Goal: Task Accomplishment & Management: Use online tool/utility

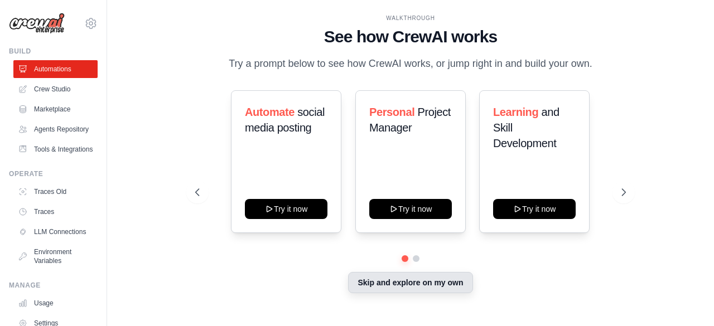
click at [432, 284] on button "Skip and explore on my own" at bounding box center [410, 282] width 124 height 21
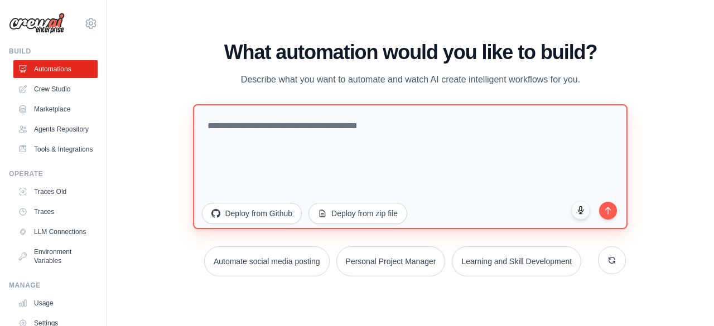
click at [314, 147] on textarea at bounding box center [411, 166] width 435 height 125
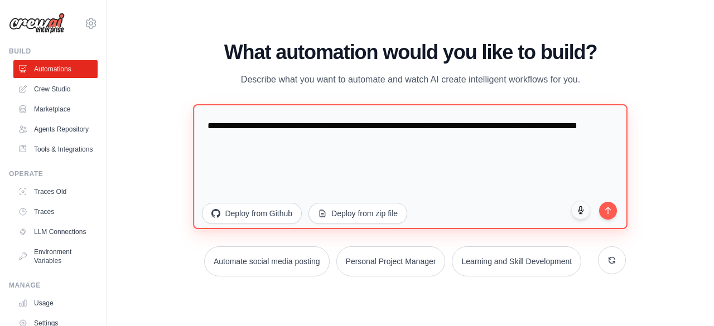
paste textarea "**********"
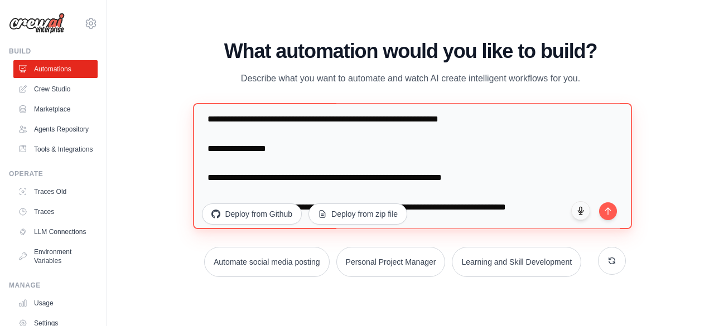
scroll to position [934, 0]
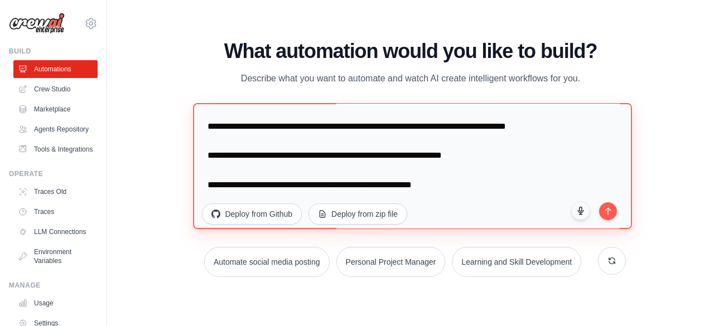
click at [296, 164] on textarea at bounding box center [413, 166] width 439 height 126
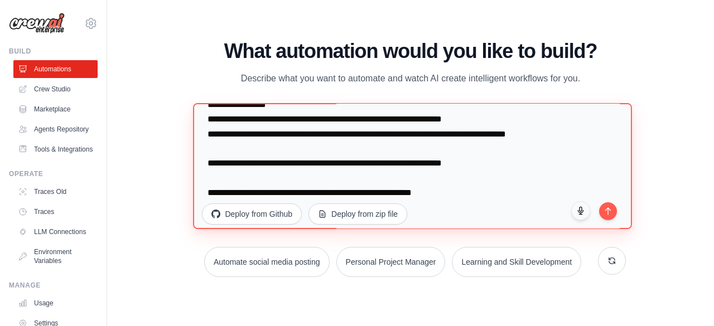
scroll to position [513, 0]
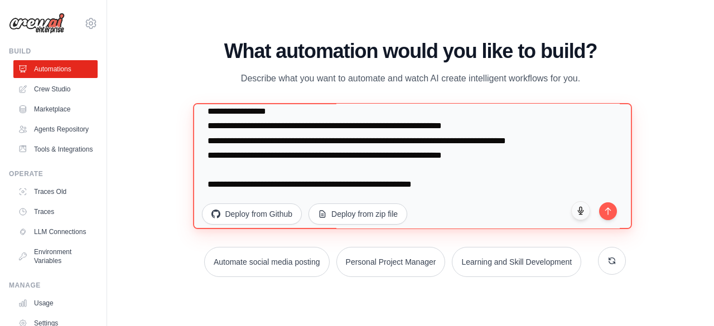
click at [464, 220] on textarea at bounding box center [413, 166] width 439 height 126
paste textarea "**********"
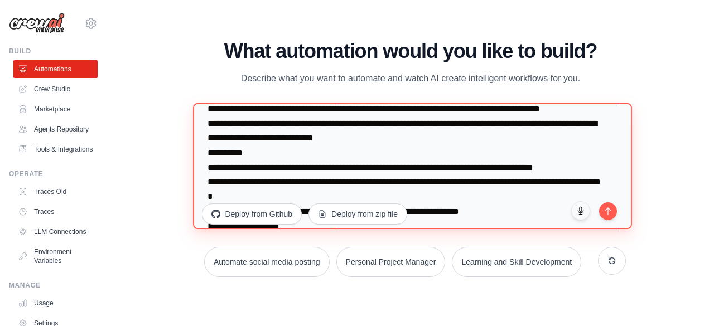
scroll to position [16, 0]
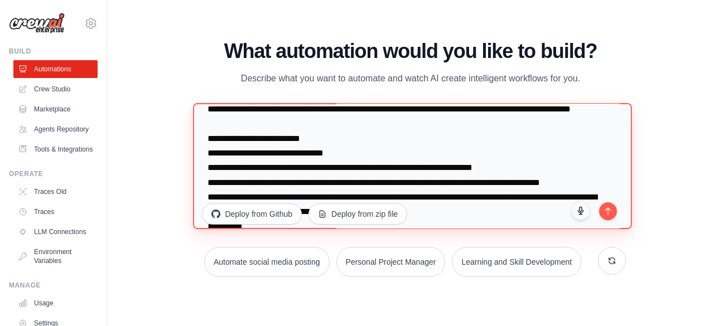
click at [429, 114] on textarea at bounding box center [413, 166] width 439 height 126
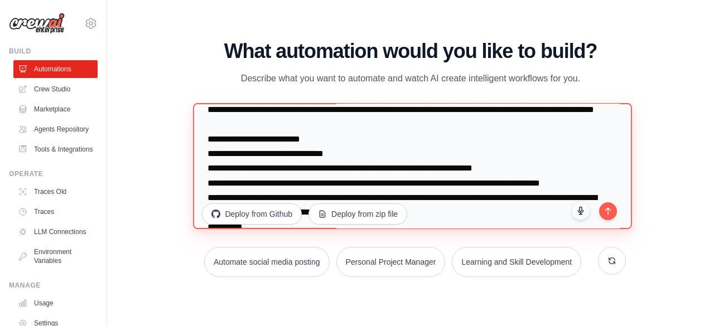
click at [320, 128] on textarea at bounding box center [413, 166] width 439 height 126
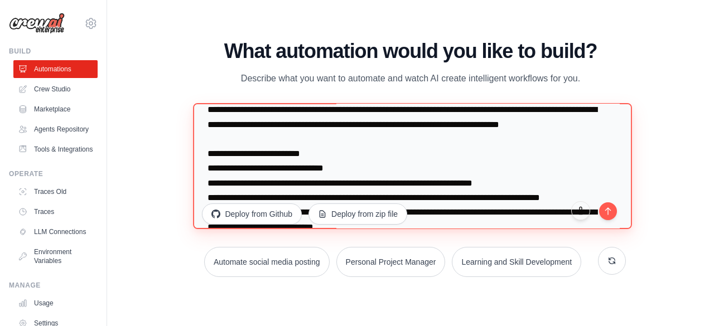
scroll to position [0, 0]
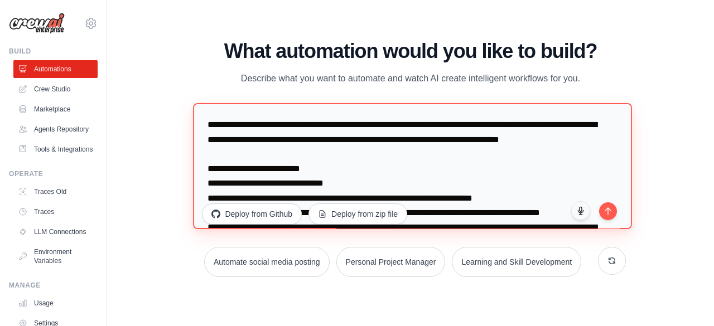
drag, startPoint x: 309, startPoint y: 136, endPoint x: 204, endPoint y: 103, distance: 110.0
click at [204, 103] on div "What automation would you like to build? Describe what you want to automate and…" at bounding box center [410, 158] width 430 height 237
click at [330, 162] on textarea at bounding box center [413, 166] width 439 height 126
click at [316, 158] on textarea at bounding box center [413, 166] width 439 height 126
drag, startPoint x: 315, startPoint y: 157, endPoint x: 206, endPoint y: 128, distance: 112.8
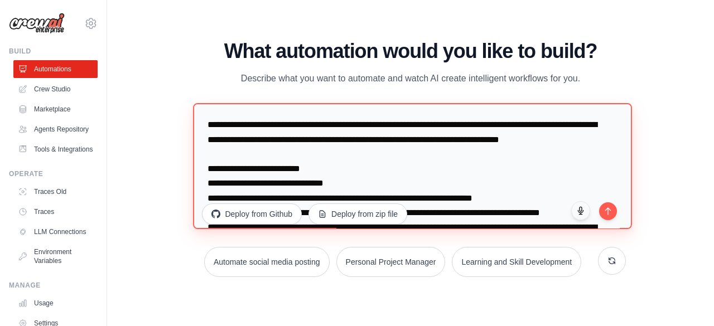
click at [206, 128] on textarea at bounding box center [413, 166] width 439 height 126
paste textarea "**********"
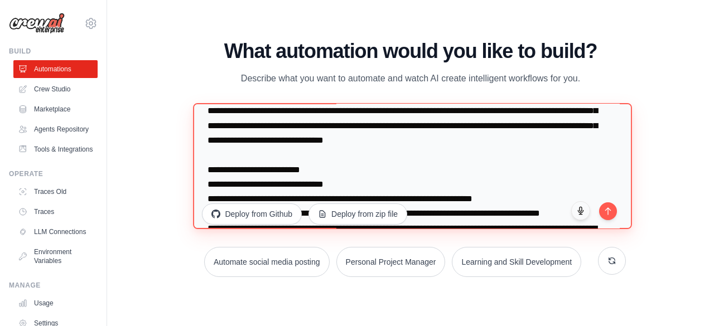
scroll to position [52, 0]
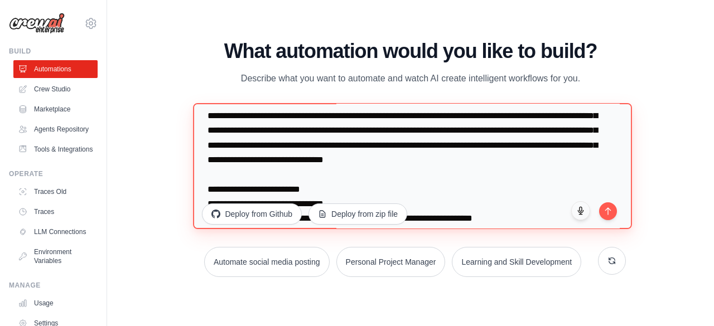
drag, startPoint x: 517, startPoint y: 162, endPoint x: 242, endPoint y: 174, distance: 274.8
click at [242, 174] on textarea at bounding box center [413, 166] width 439 height 126
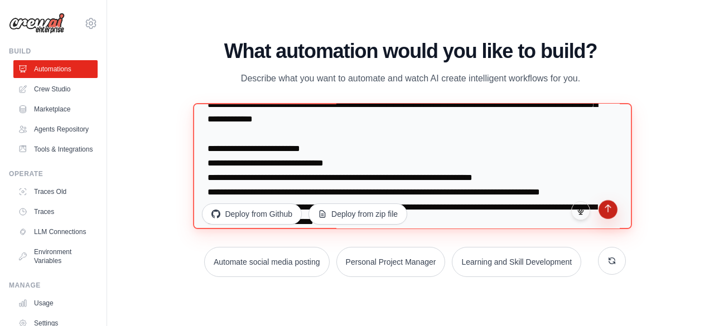
type textarea "**********"
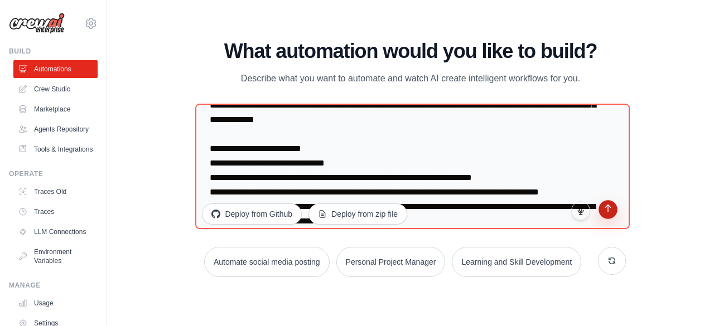
click at [578, 214] on button "submit" at bounding box center [608, 209] width 19 height 19
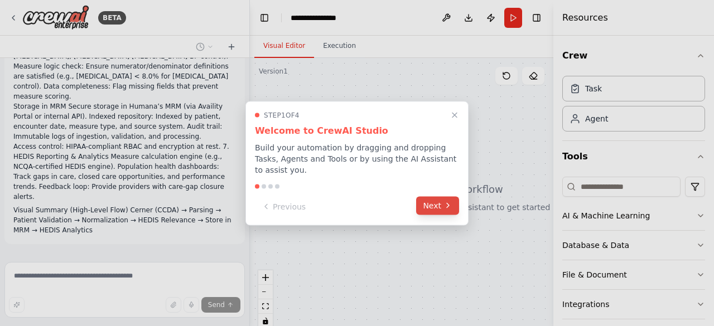
click at [439, 200] on button "Next" at bounding box center [437, 205] width 43 height 18
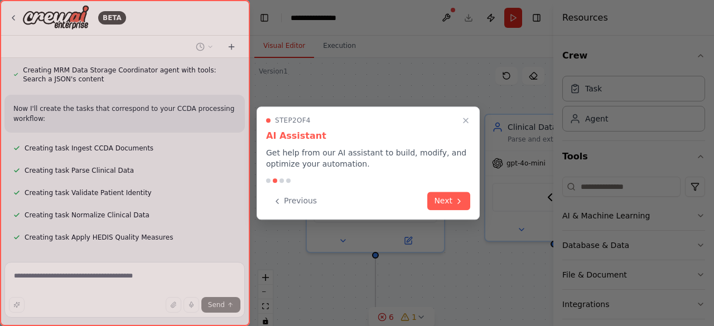
scroll to position [1162, 0]
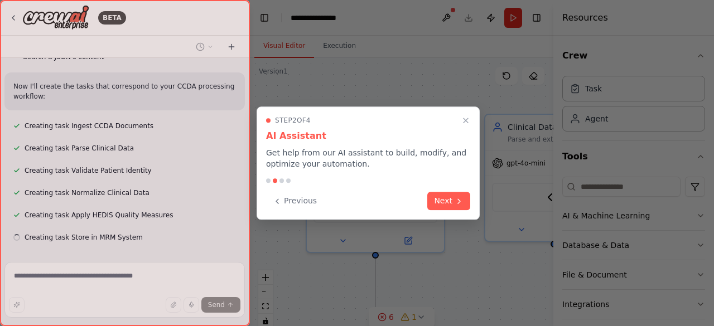
click at [439, 200] on button "Next" at bounding box center [448, 201] width 43 height 18
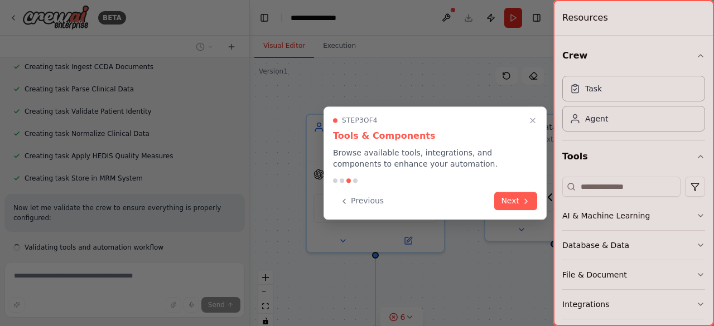
scroll to position [1231, 0]
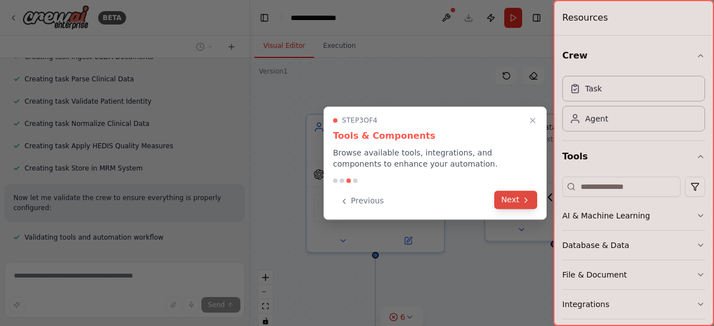
click at [508, 199] on button "Next" at bounding box center [515, 200] width 43 height 18
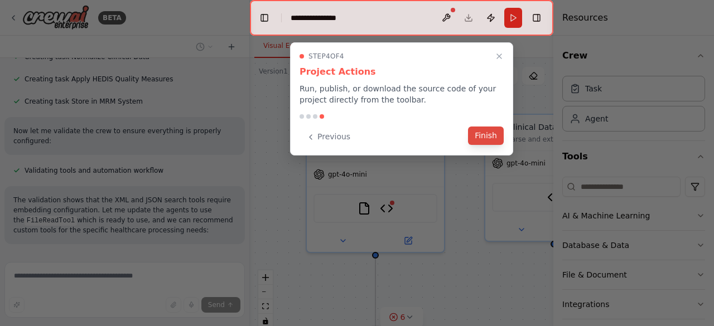
scroll to position [1357, 0]
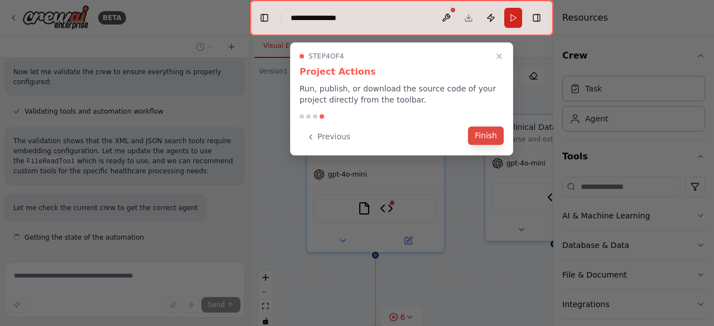
click at [487, 132] on button "Finish" at bounding box center [486, 136] width 36 height 18
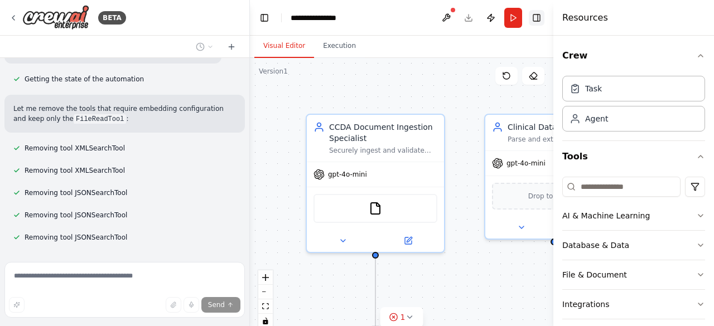
scroll to position [1538, 0]
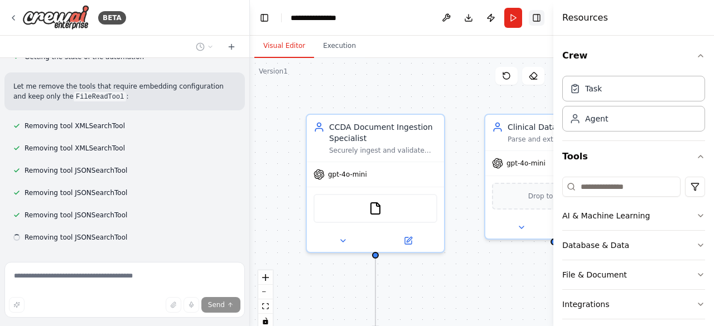
click at [540, 18] on button "Toggle Right Sidebar" at bounding box center [537, 18] width 16 height 16
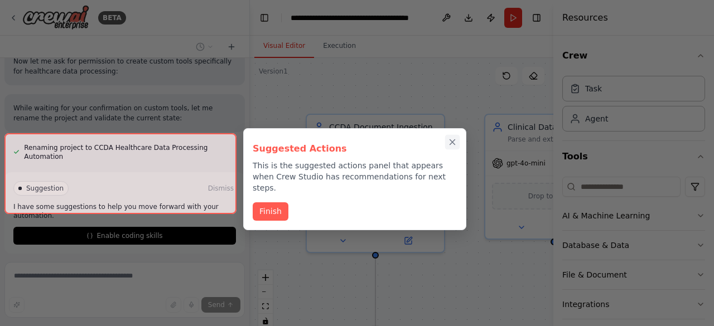
scroll to position [1766, 0]
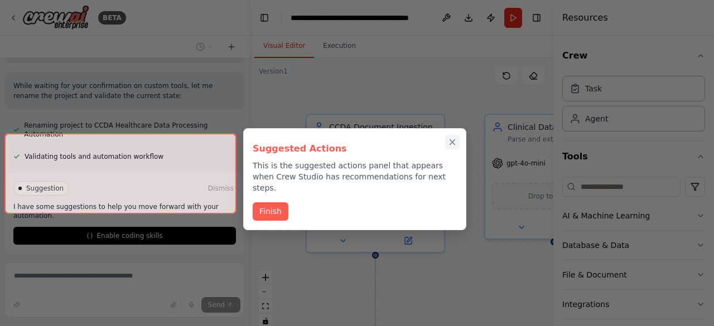
click at [459, 141] on button "Close walkthrough" at bounding box center [452, 142] width 15 height 15
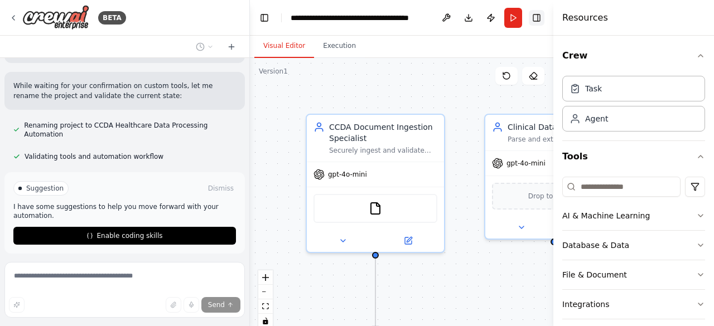
click at [537, 21] on button "Toggle Right Sidebar" at bounding box center [537, 18] width 16 height 16
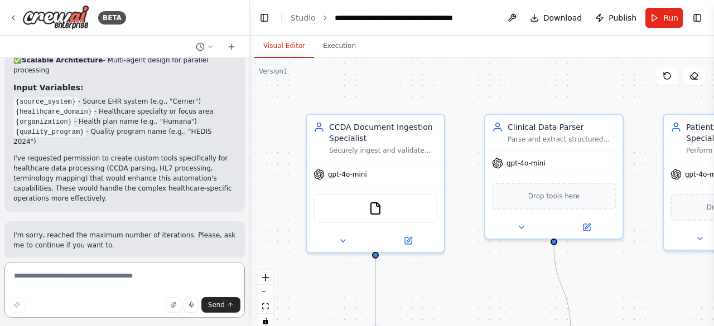
scroll to position [2331, 0]
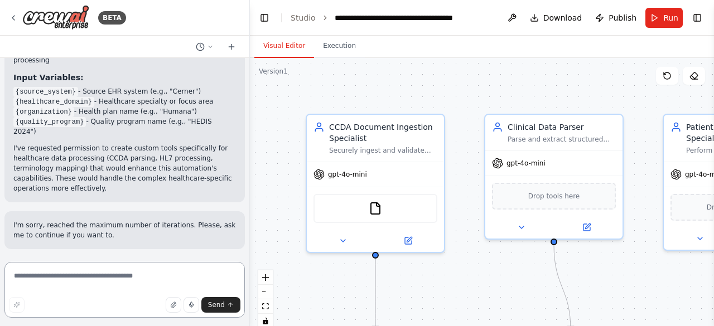
click at [74, 284] on textarea at bounding box center [124, 290] width 241 height 56
type textarea "**********"
click at [268, 294] on button "zoom out" at bounding box center [265, 292] width 15 height 15
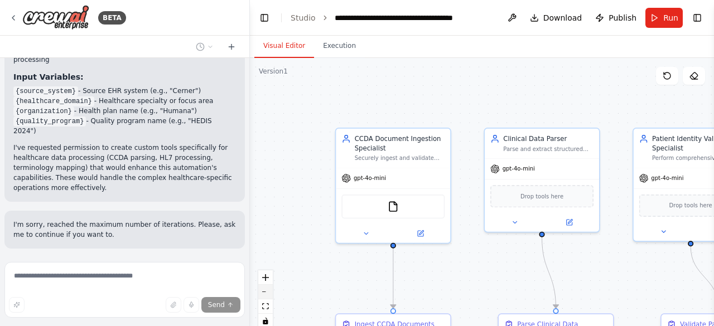
click at [268, 294] on button "zoom out" at bounding box center [265, 292] width 15 height 15
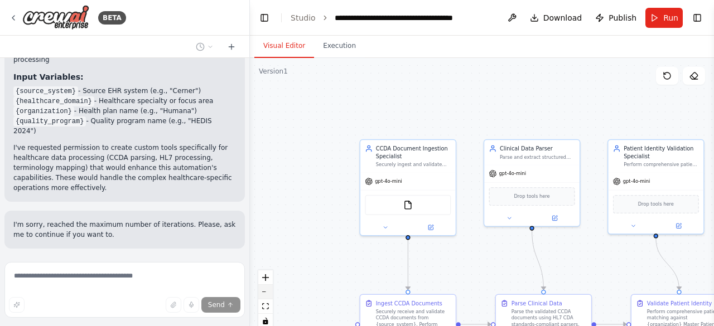
click at [267, 290] on button "zoom out" at bounding box center [265, 292] width 15 height 15
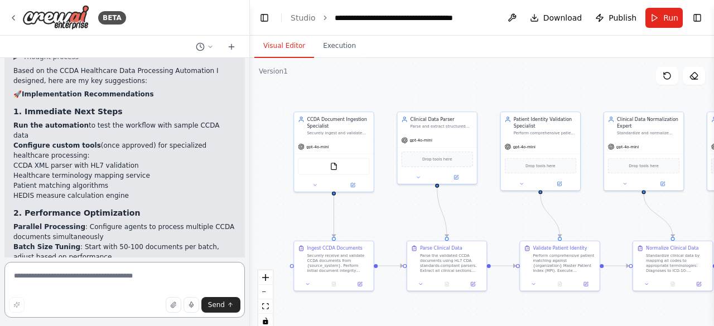
drag, startPoint x: 325, startPoint y: 132, endPoint x: 239, endPoint y: 94, distance: 94.2
click at [239, 94] on div "BETA Act as a CrewAI Agentic Expert specializing in healthcare automation workf…" at bounding box center [357, 163] width 714 height 326
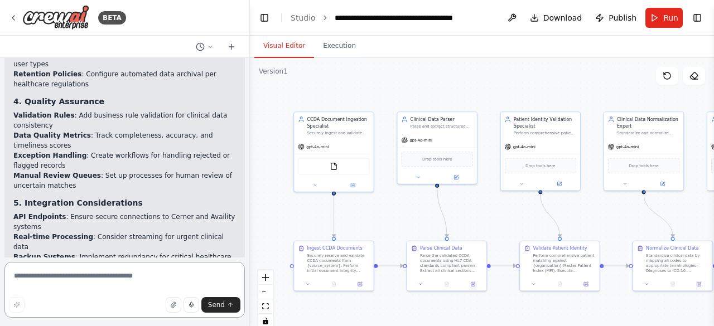
scroll to position [2927, 0]
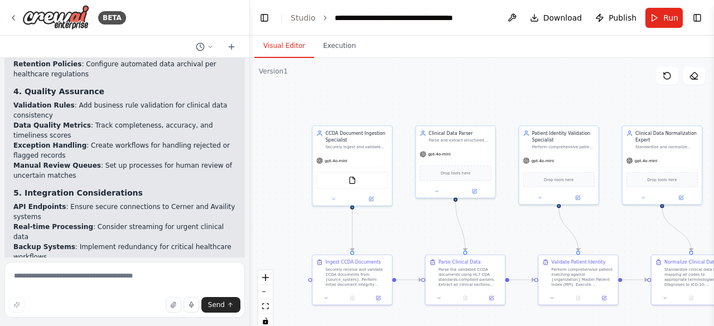
drag, startPoint x: 534, startPoint y: 95, endPoint x: 552, endPoint y: 109, distance: 23.1
click at [552, 109] on div ".deletable-edge-delete-btn { width: 20px; height: 20px; border: 0px solid #ffff…" at bounding box center [482, 197] width 464 height 279
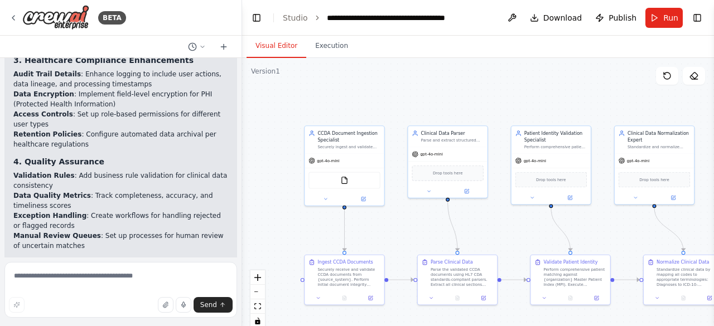
scroll to position [2987, 0]
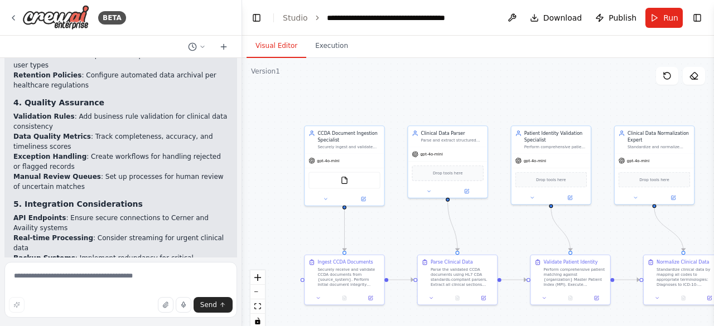
click at [242, 242] on div "BETA Act as a CrewAI Agentic Expert specializing in healthcare automation workf…" at bounding box center [357, 163] width 714 height 326
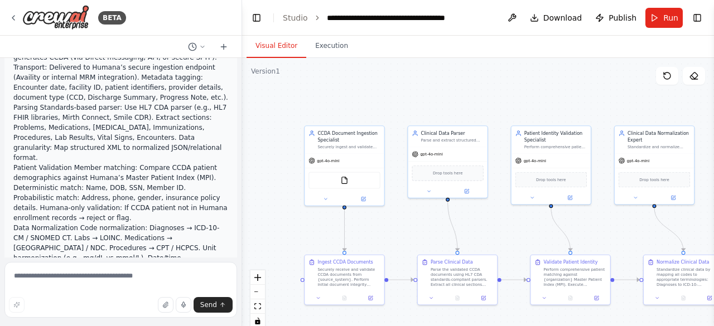
scroll to position [0, 0]
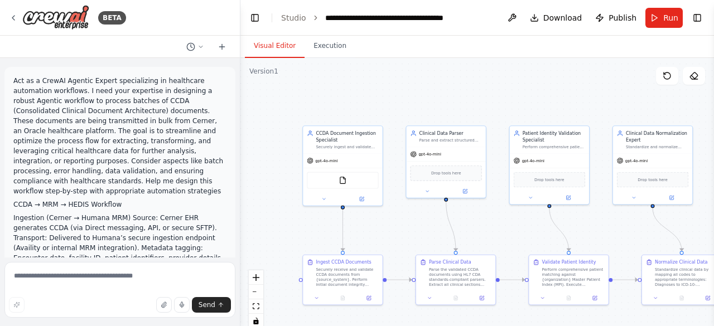
drag, startPoint x: 239, startPoint y: 74, endPoint x: 241, endPoint y: 146, distance: 71.5
click at [241, 137] on div "BETA Act as a CrewAI Agentic Expert specializing in healthcare automation workf…" at bounding box center [357, 163] width 714 height 326
click at [362, 200] on button at bounding box center [362, 198] width 36 height 8
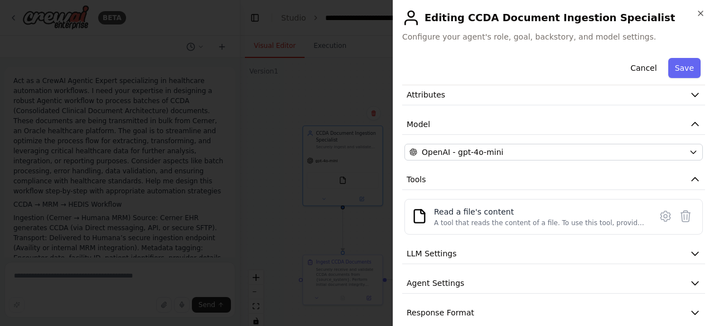
scroll to position [51, 0]
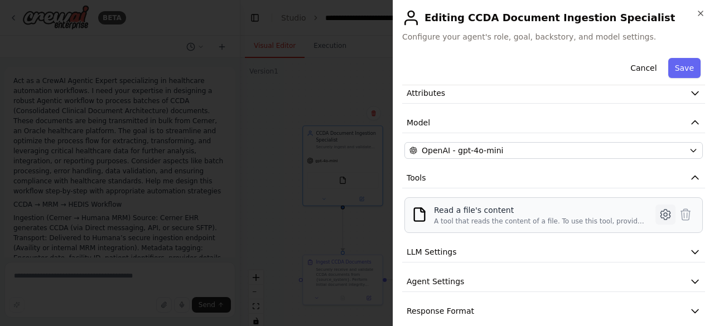
click at [664, 213] on icon at bounding box center [665, 214] width 3 height 3
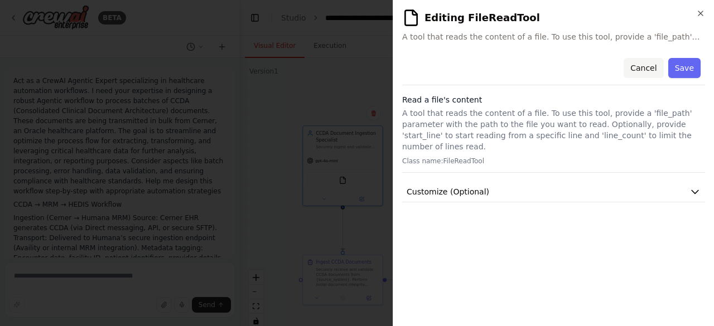
click at [646, 73] on button "Cancel" at bounding box center [644, 68] width 40 height 20
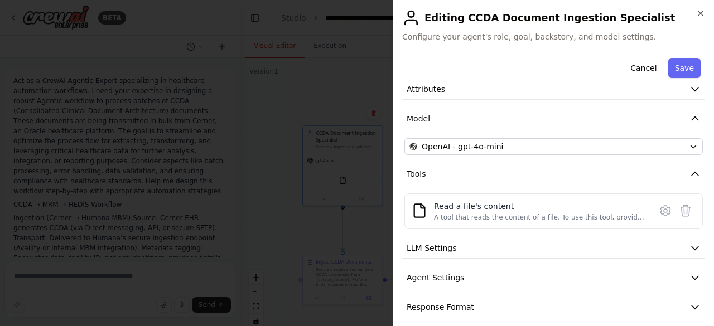
scroll to position [62, 0]
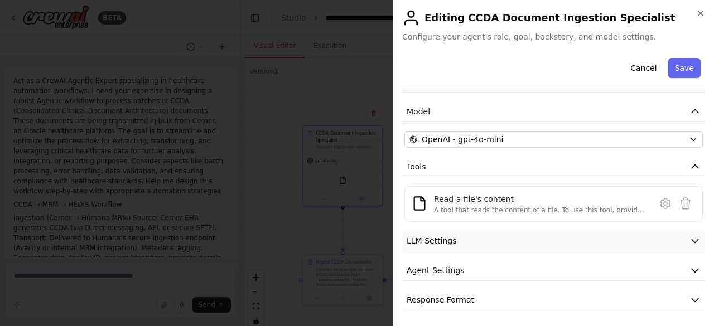
click at [692, 241] on icon "button" at bounding box center [695, 241] width 7 height 3
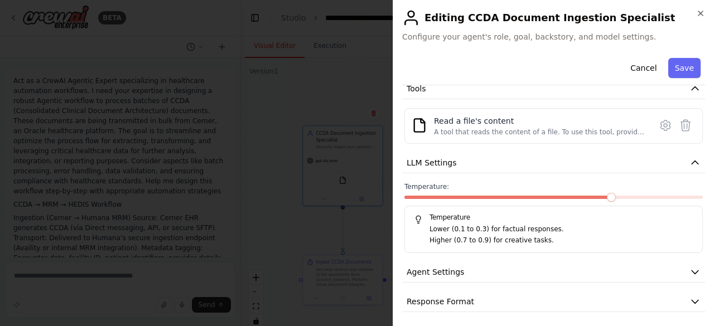
scroll to position [142, 0]
click at [690, 297] on icon "button" at bounding box center [695, 300] width 11 height 11
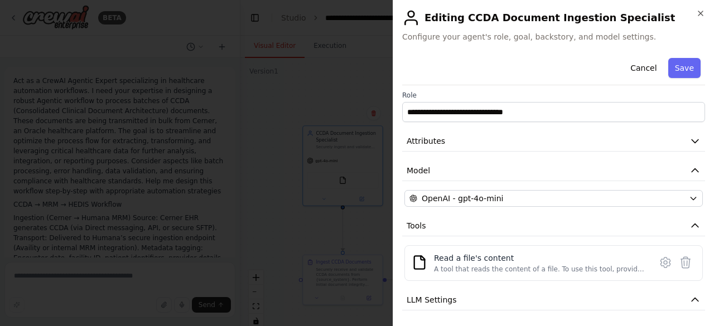
scroll to position [12, 0]
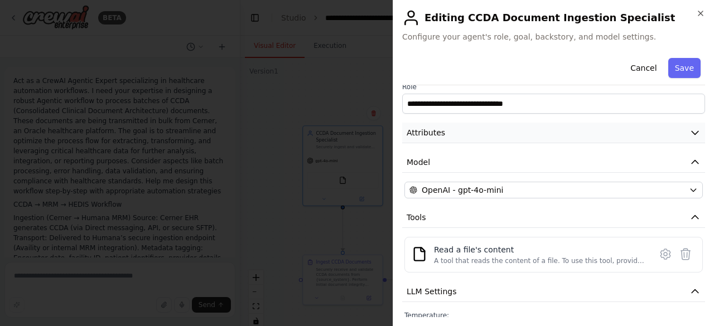
click at [690, 133] on icon "button" at bounding box center [695, 132] width 11 height 11
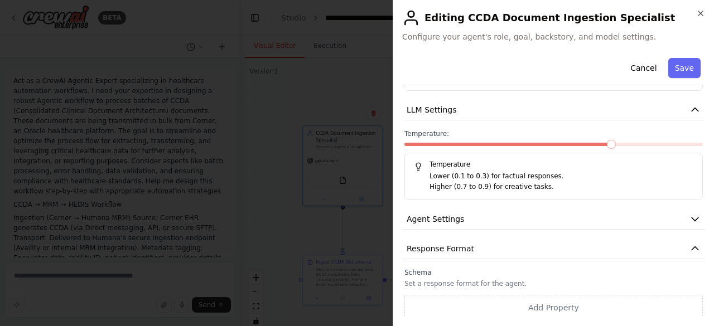
scroll to position [369, 0]
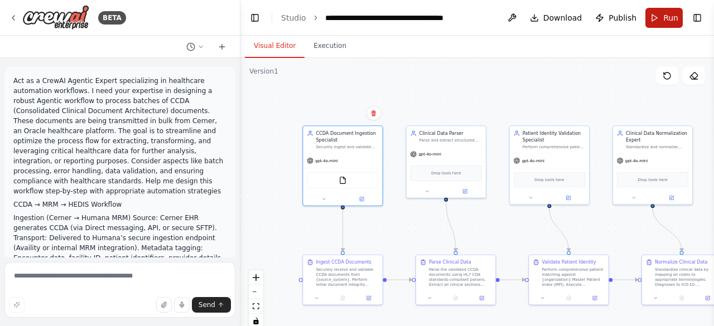
click at [656, 21] on button "Run" at bounding box center [664, 18] width 37 height 20
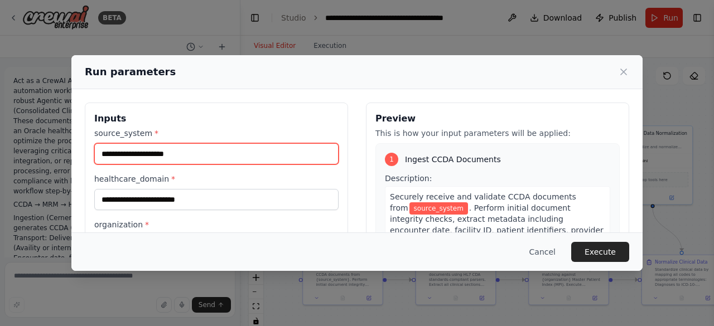
click at [155, 156] on input "source_system *" at bounding box center [216, 153] width 244 height 21
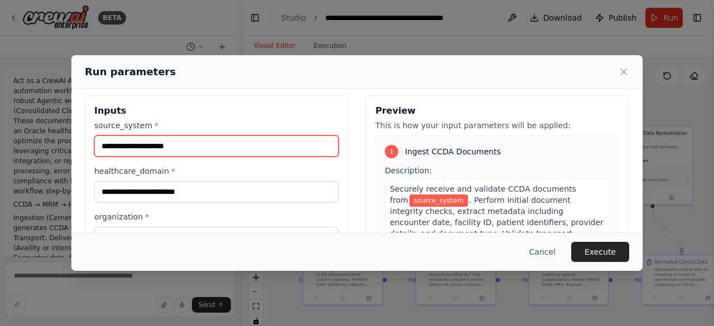
scroll to position [0, 0]
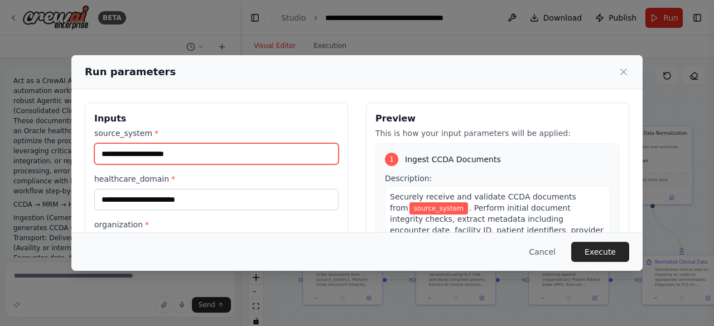
click at [144, 151] on input "source_system *" at bounding box center [216, 153] width 244 height 21
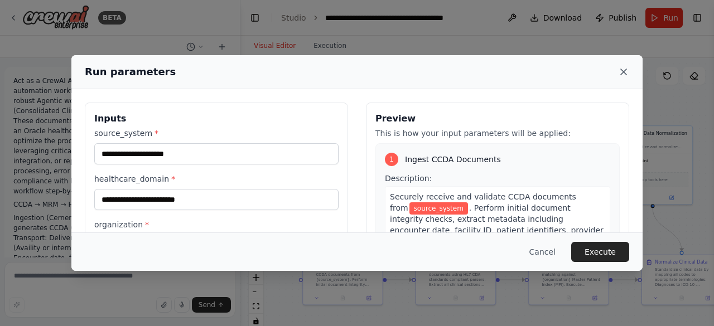
click at [625, 72] on icon at bounding box center [623, 71] width 11 height 11
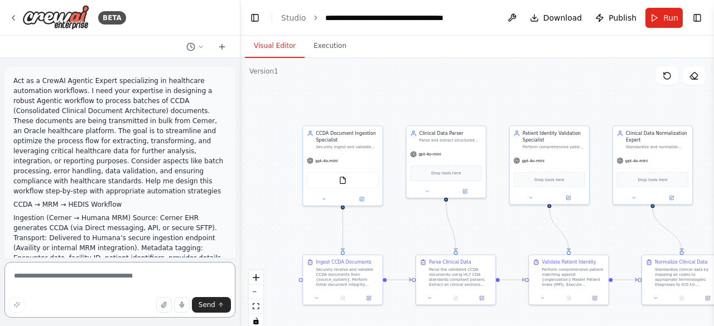
click at [109, 277] on textarea at bounding box center [119, 290] width 231 height 56
type textarea "**********"
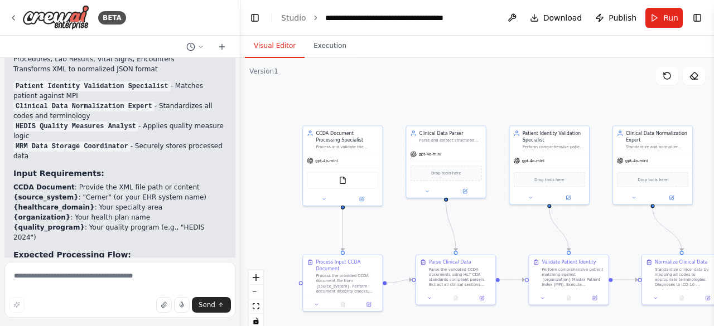
scroll to position [3805, 0]
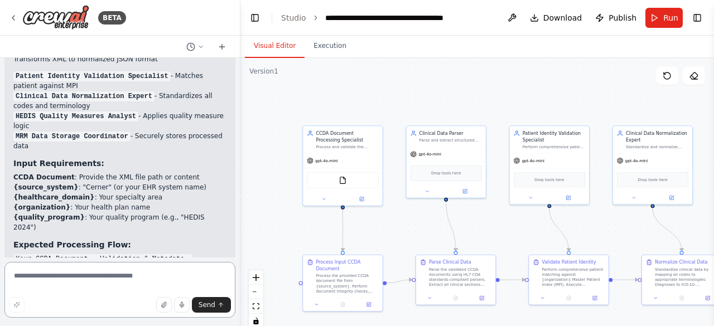
click at [237, 242] on div at bounding box center [238, 163] width 4 height 326
click at [88, 277] on textarea at bounding box center [119, 290] width 231 height 56
type textarea "***"
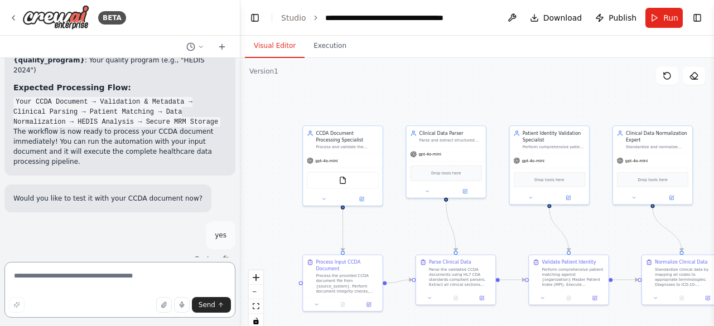
scroll to position [3971, 0]
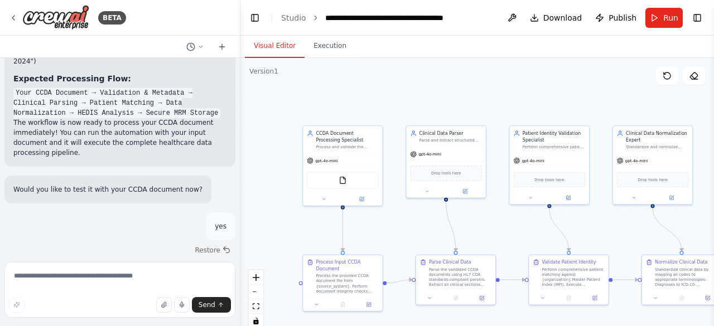
drag, startPoint x: 16, startPoint y: 152, endPoint x: 98, endPoint y: 198, distance: 93.7
copy ul "source_system : e.g., "Cerner", "Epic", "Allscripts" healthcare_domain : e.g., …"
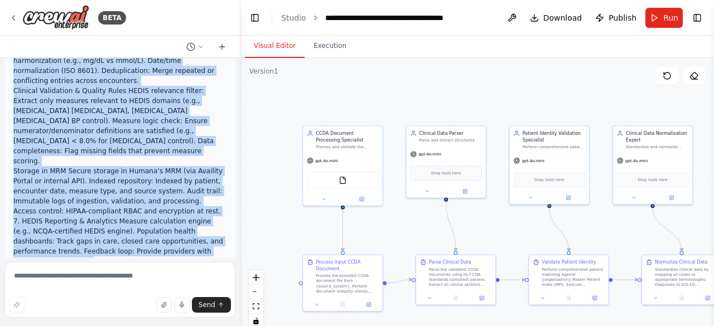
scroll to position [414, 0]
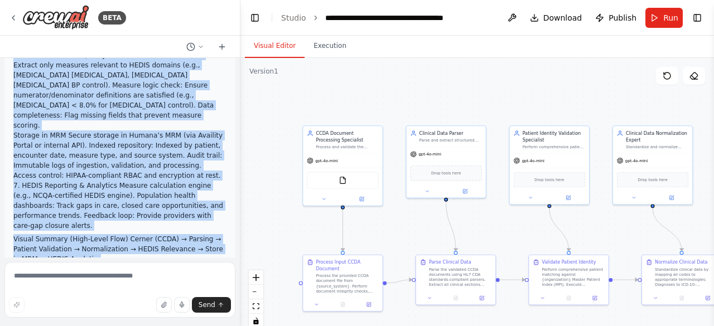
drag, startPoint x: 13, startPoint y: 196, endPoint x: 99, endPoint y: 191, distance: 86.1
copy div "LORE → IPS → DOLOR Sitametc Adipiscin (Elitse → Doeius TEM) Incidi: Utlabo ETD …"
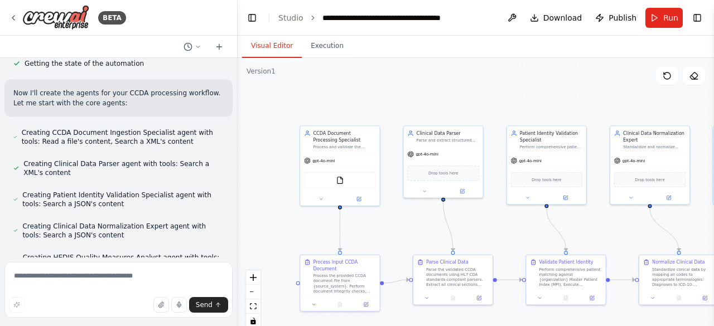
drag, startPoint x: 235, startPoint y: 90, endPoint x: 223, endPoint y: 123, distance: 35.1
click at [237, 117] on div at bounding box center [235, 163] width 4 height 326
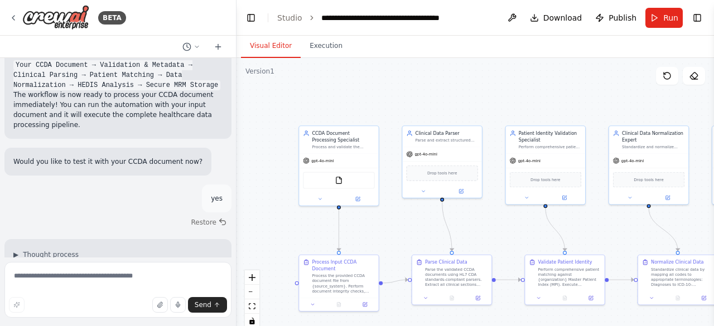
scroll to position [4177, 0]
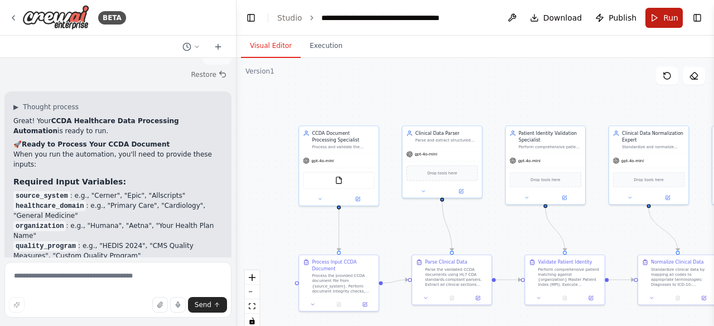
click at [662, 11] on button "Run" at bounding box center [664, 18] width 37 height 20
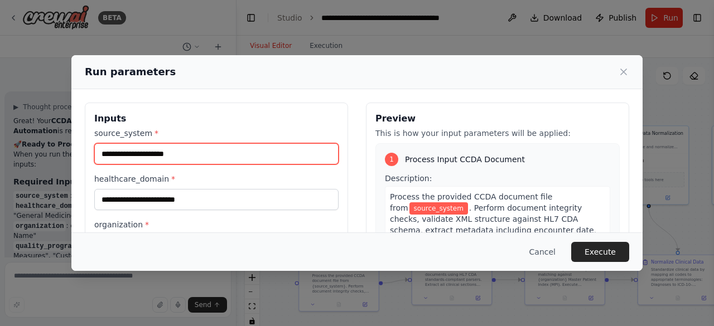
click at [145, 153] on input "source_system *" at bounding box center [216, 153] width 244 height 21
click at [176, 151] on input "source_system *" at bounding box center [216, 153] width 244 height 21
paste input "******"
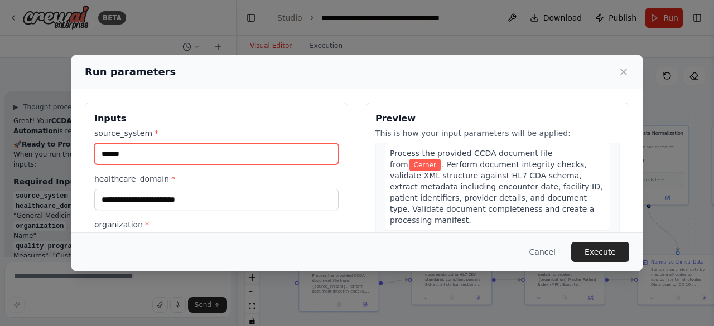
scroll to position [41, 0]
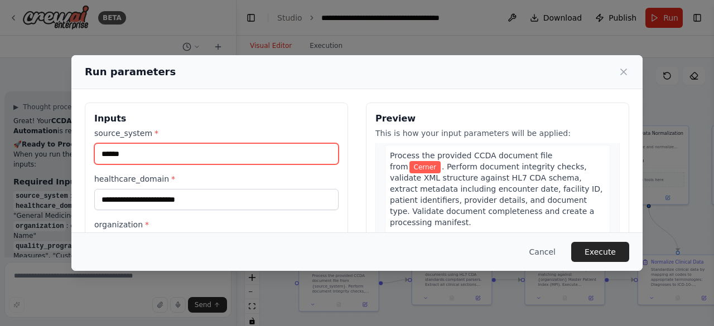
type input "******"
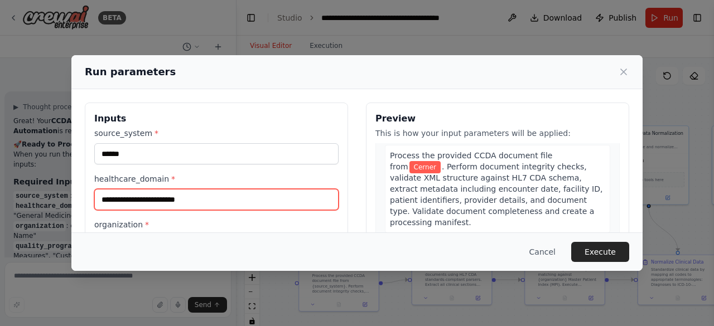
click at [167, 200] on input "healthcare_domain *" at bounding box center [216, 199] width 244 height 21
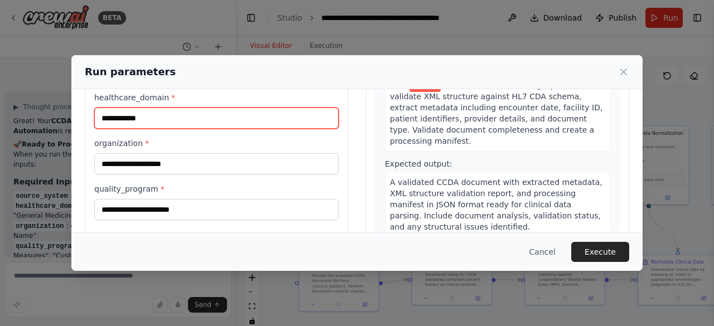
scroll to position [85, 0]
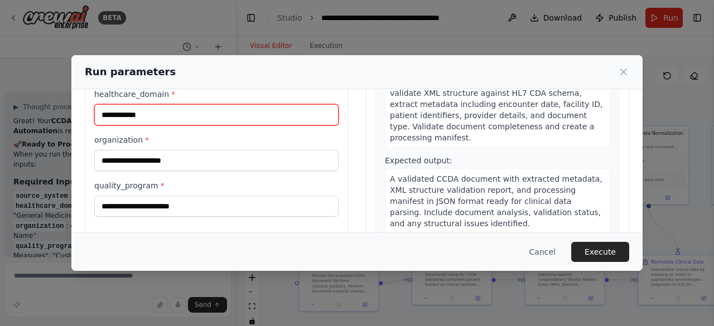
type input "**********"
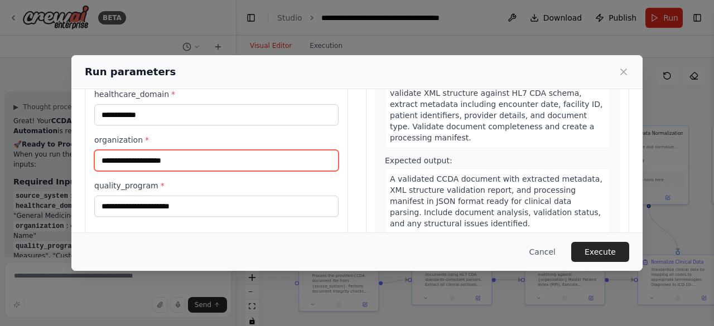
click at [224, 156] on input "organization *" at bounding box center [216, 160] width 244 height 21
type input "******"
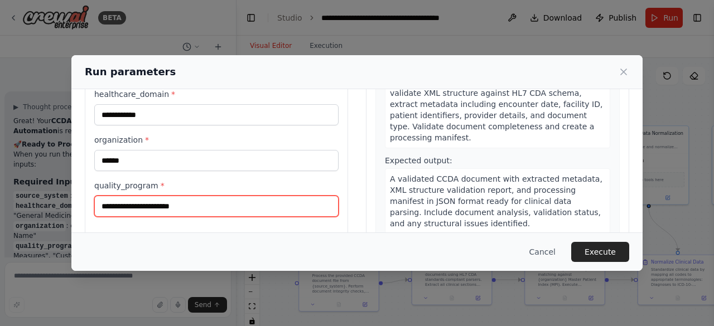
click at [153, 207] on input "quality_program *" at bounding box center [216, 206] width 244 height 21
paste input "**********"
type input "**********"
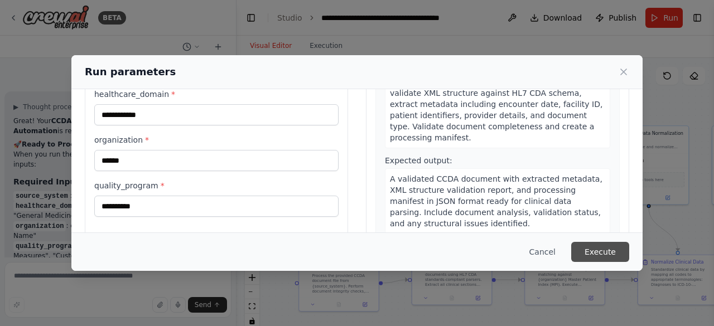
click at [609, 253] on button "Execute" at bounding box center [600, 252] width 58 height 20
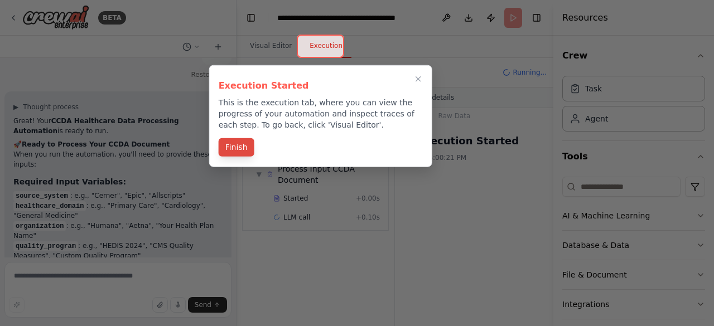
click at [234, 148] on button "Finish" at bounding box center [237, 147] width 36 height 18
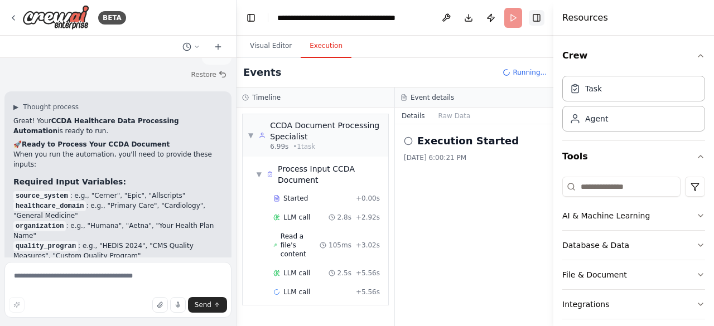
click at [540, 17] on button "Toggle Right Sidebar" at bounding box center [537, 18] width 16 height 16
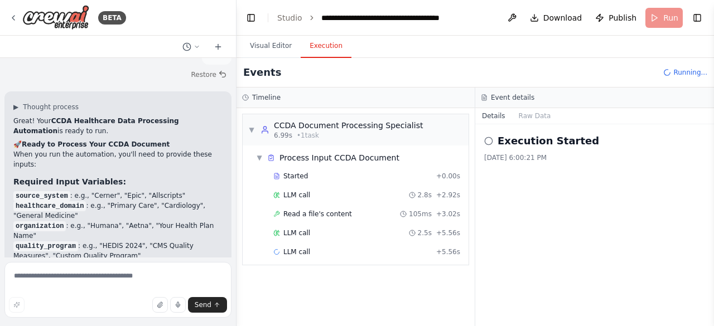
click at [489, 141] on icon at bounding box center [488, 141] width 9 height 9
click at [261, 160] on span "▼" at bounding box center [259, 157] width 7 height 9
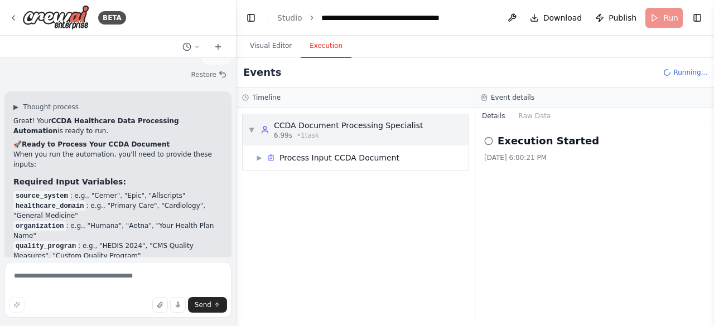
click at [252, 129] on span "▼" at bounding box center [251, 130] width 7 height 9
click at [252, 129] on span "▶" at bounding box center [251, 130] width 7 height 9
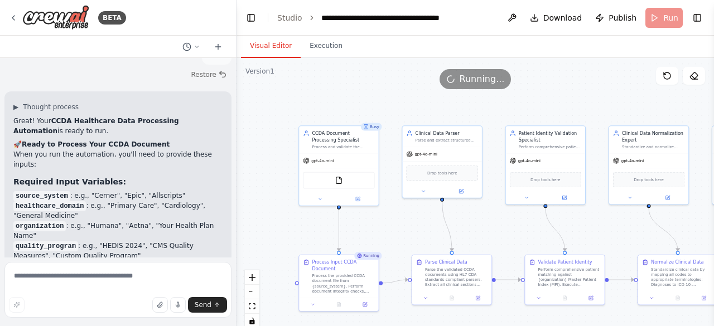
click at [268, 44] on button "Visual Editor" at bounding box center [271, 46] width 60 height 23
click at [366, 306] on icon at bounding box center [365, 303] width 5 height 5
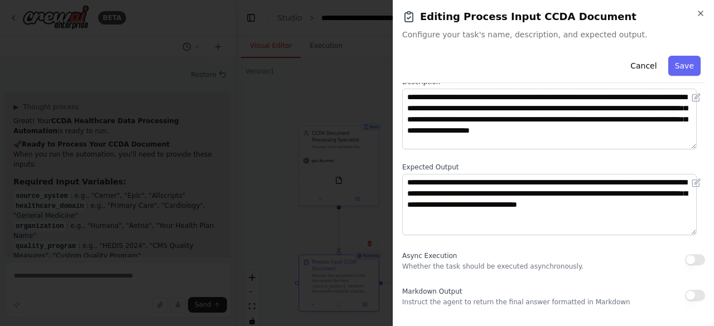
scroll to position [0, 0]
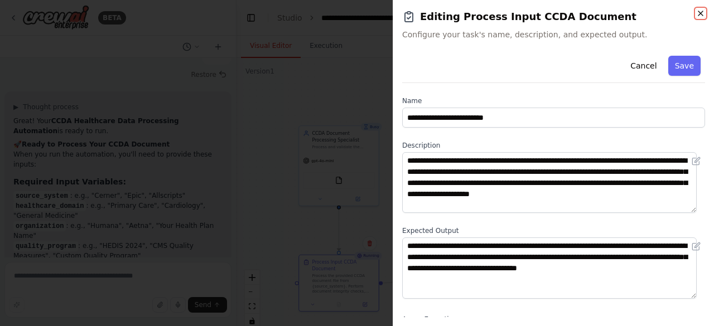
click at [701, 15] on icon "button" at bounding box center [700, 13] width 9 height 9
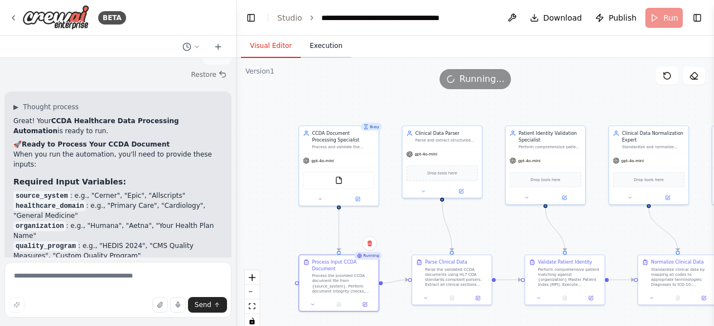
click at [319, 49] on button "Execution" at bounding box center [326, 46] width 51 height 23
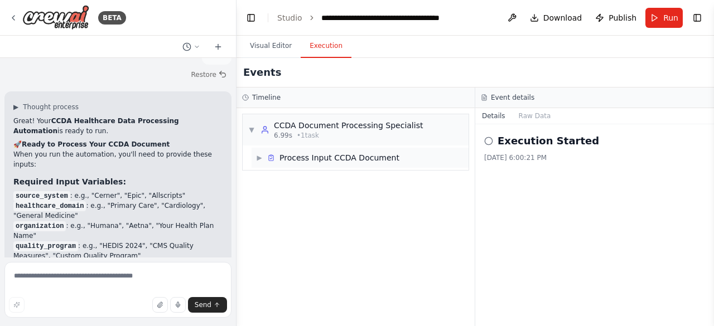
click at [263, 158] on span "▶" at bounding box center [259, 157] width 7 height 9
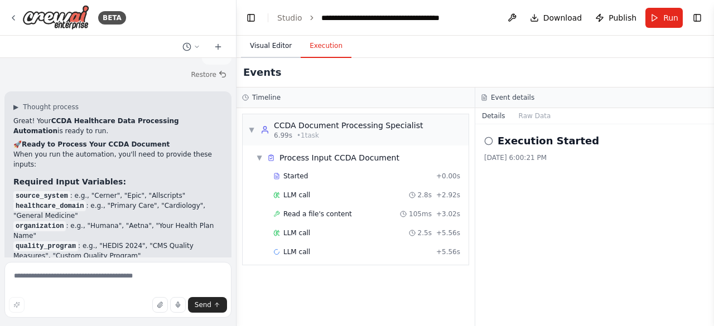
click at [277, 47] on button "Visual Editor" at bounding box center [271, 46] width 60 height 23
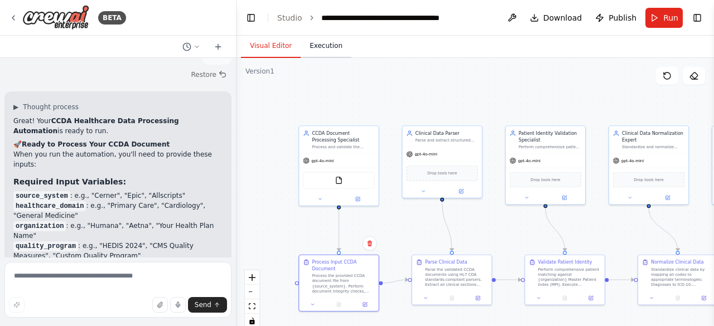
click at [323, 53] on button "Execution" at bounding box center [326, 46] width 51 height 23
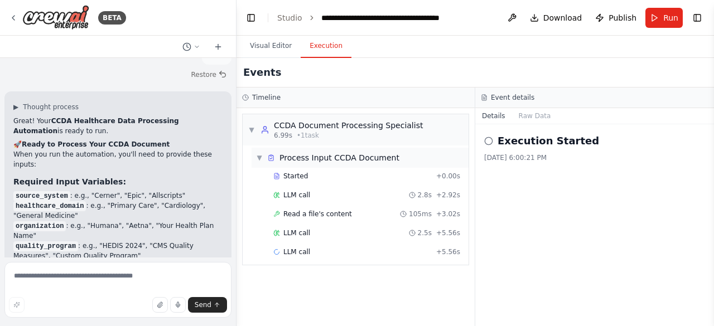
click at [258, 159] on span "▼" at bounding box center [259, 157] width 7 height 9
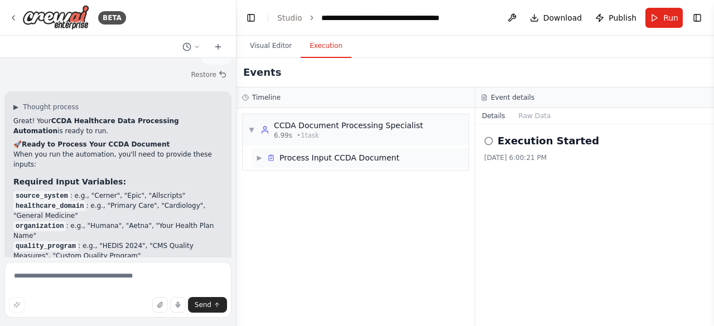
click at [258, 159] on span "▶" at bounding box center [259, 157] width 7 height 9
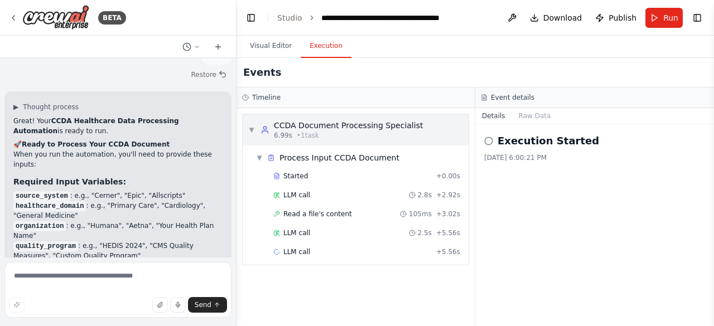
click at [254, 128] on span "▼" at bounding box center [251, 130] width 7 height 9
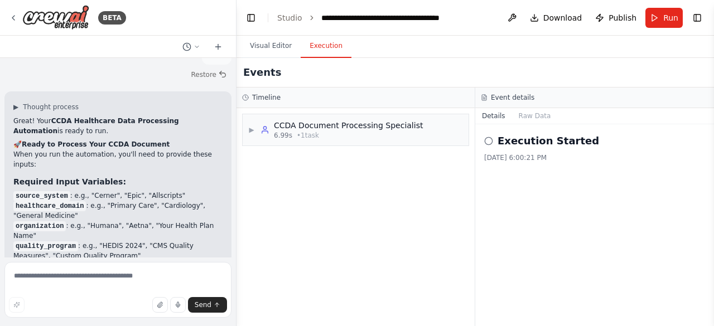
click at [489, 141] on icon at bounding box center [488, 141] width 9 height 9
click at [528, 115] on button "Raw Data" at bounding box center [535, 116] width 46 height 16
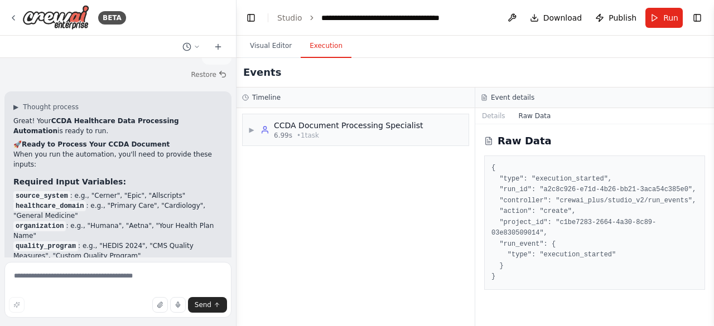
click at [489, 143] on icon at bounding box center [488, 143] width 3 height 0
click at [489, 117] on button "Details" at bounding box center [493, 116] width 37 height 16
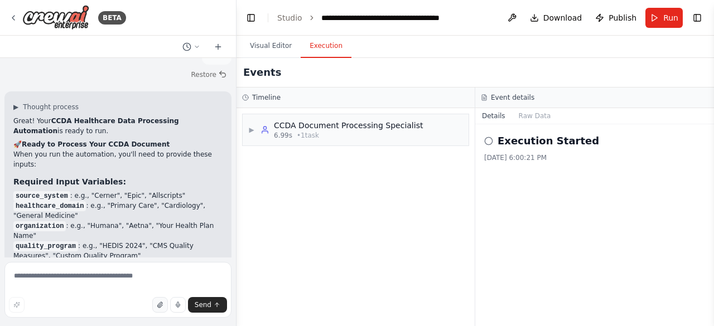
click at [161, 309] on icon "button" at bounding box center [160, 305] width 7 height 7
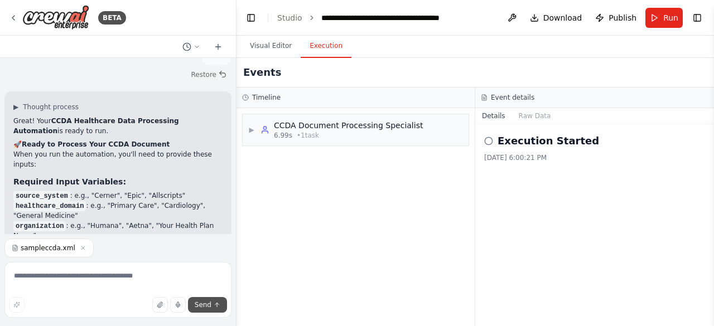
click at [207, 309] on span "Send" at bounding box center [203, 305] width 17 height 9
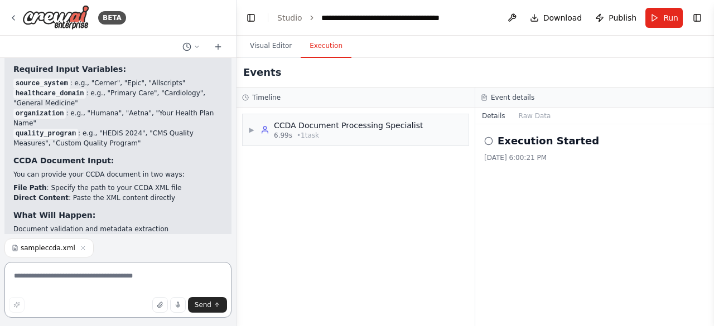
click at [68, 280] on textarea at bounding box center [117, 290] width 227 height 56
click at [194, 49] on icon at bounding box center [197, 47] width 7 height 7
click at [92, 132] on div at bounding box center [118, 163] width 237 height 326
click at [663, 20] on button "Run" at bounding box center [664, 18] width 37 height 20
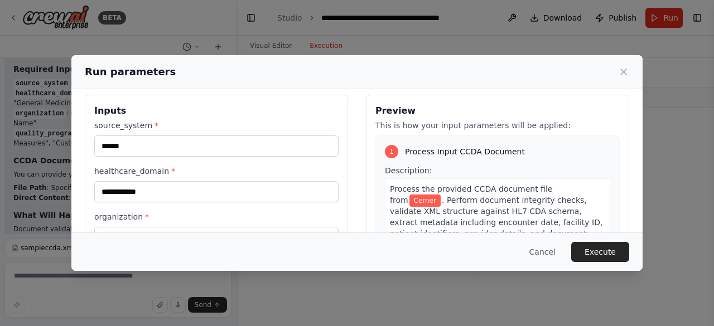
scroll to position [4, 0]
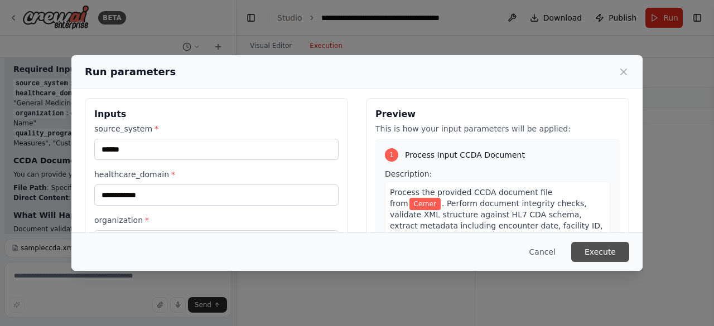
click at [597, 250] on button "Execute" at bounding box center [600, 252] width 58 height 20
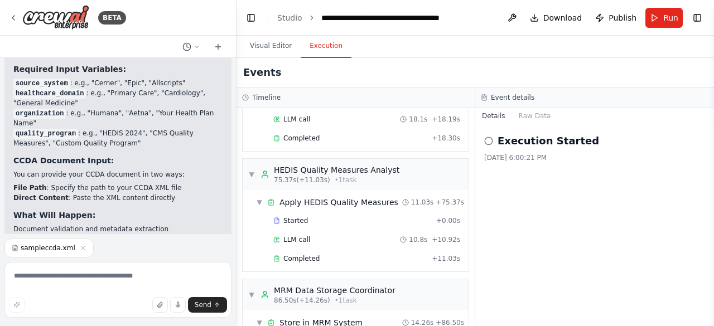
scroll to position [953, 0]
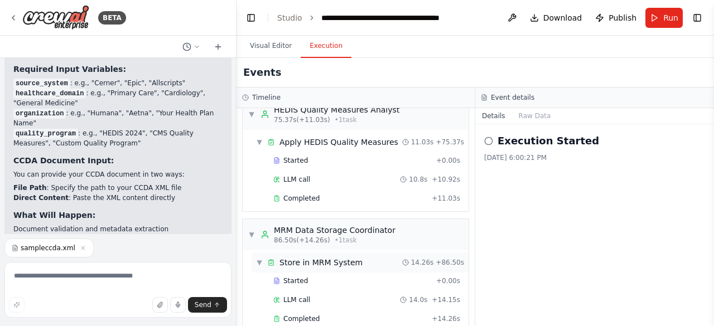
click at [261, 258] on span "▼" at bounding box center [259, 262] width 7 height 9
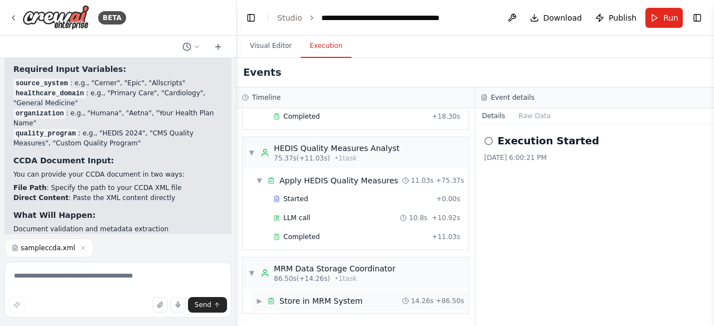
scroll to position [897, 0]
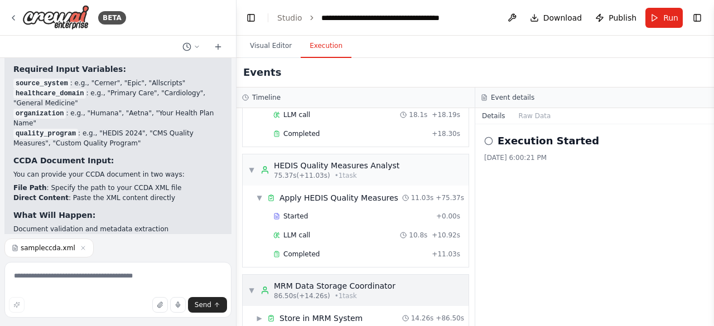
click at [252, 286] on span "▼" at bounding box center [251, 290] width 7 height 9
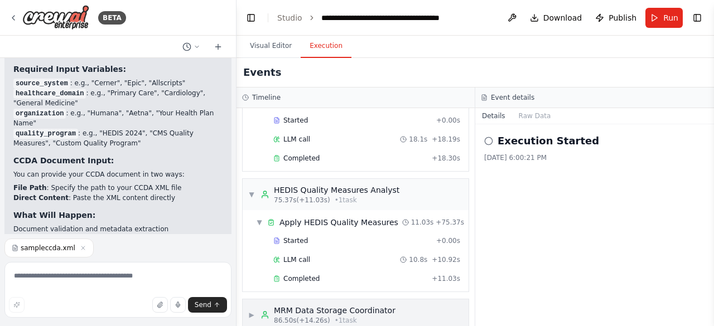
click at [253, 311] on span "▶" at bounding box center [251, 315] width 7 height 9
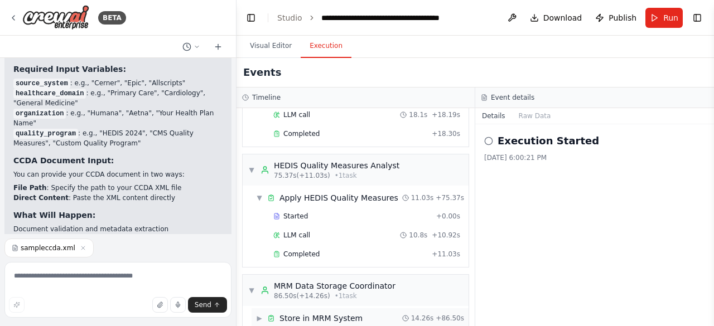
click at [260, 314] on span "▶" at bounding box center [259, 318] width 7 height 9
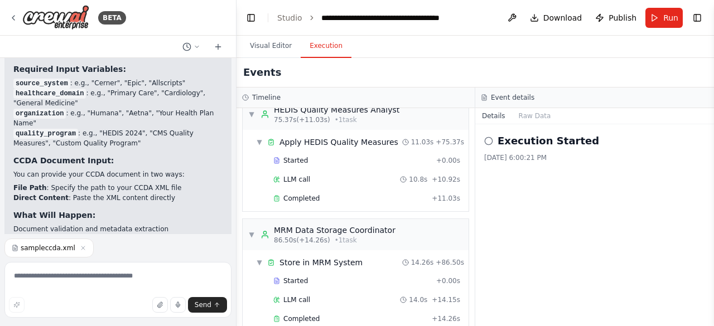
click at [489, 117] on button "Details" at bounding box center [493, 116] width 37 height 16
click at [524, 116] on button "Raw Data" at bounding box center [535, 116] width 46 height 16
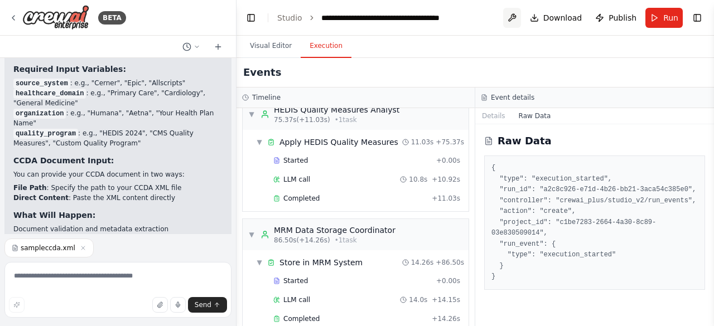
click at [513, 18] on button at bounding box center [512, 18] width 18 height 20
click at [571, 22] on span "Download" at bounding box center [563, 17] width 39 height 11
click at [437, 71] on div "Events" at bounding box center [476, 73] width 478 height 30
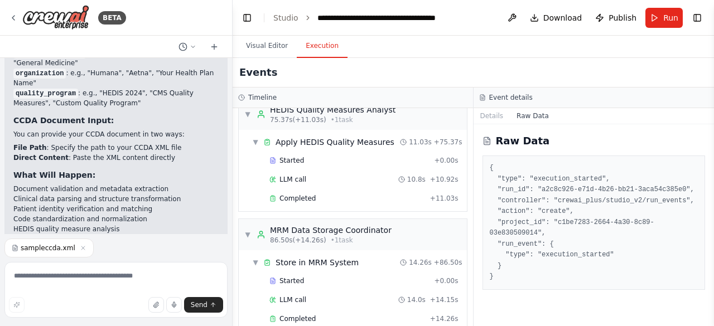
scroll to position [4330, 0]
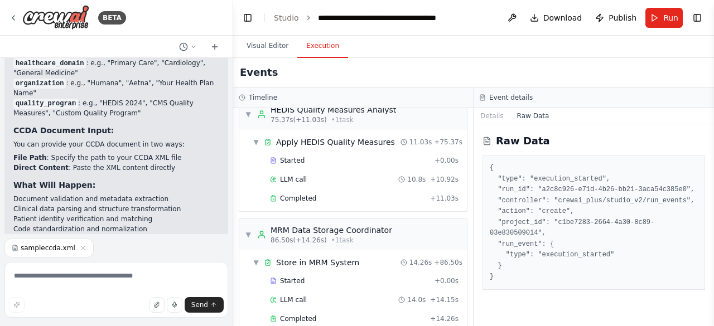
drag, startPoint x: 232, startPoint y: 221, endPoint x: 233, endPoint y: 207, distance: 14.0
click at [233, 207] on div "BETA Act as a CrewAI Agentic Expert specializing in healthcare automation workf…" at bounding box center [357, 163] width 714 height 326
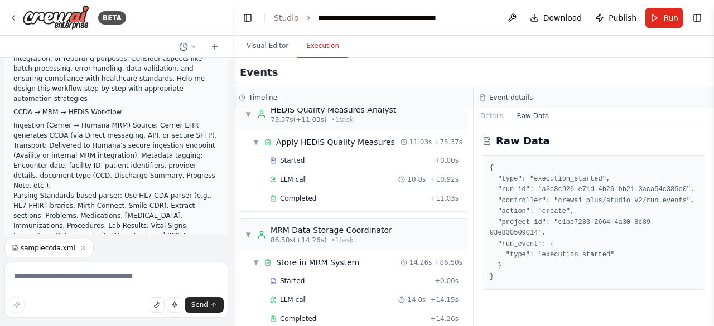
scroll to position [0, 0]
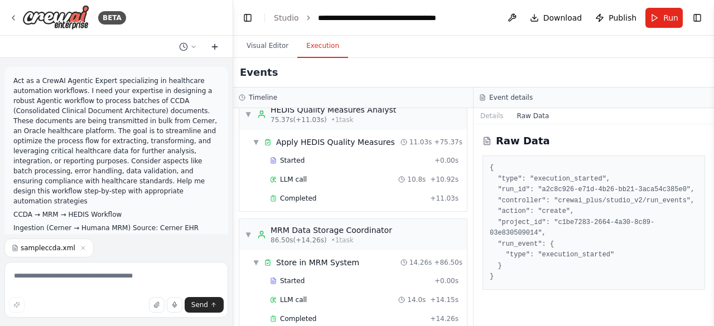
click at [215, 49] on icon at bounding box center [215, 46] width 0 height 5
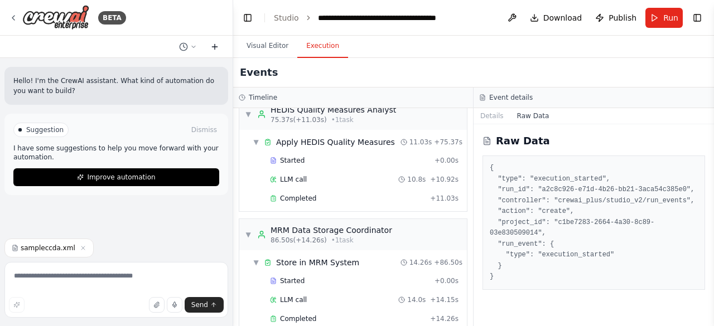
click at [215, 49] on icon at bounding box center [215, 46] width 0 height 5
click at [196, 44] on icon at bounding box center [193, 47] width 7 height 7
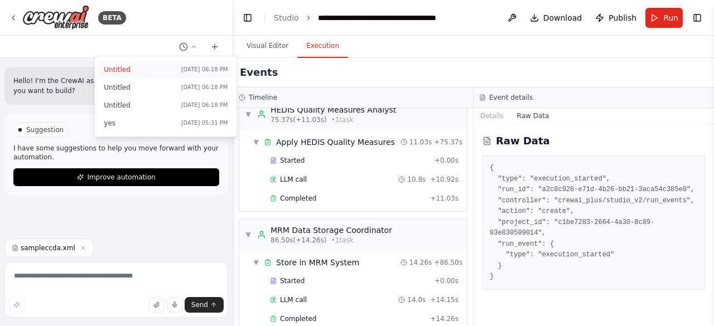
click at [116, 70] on span "Untitled" at bounding box center [140, 69] width 73 height 9
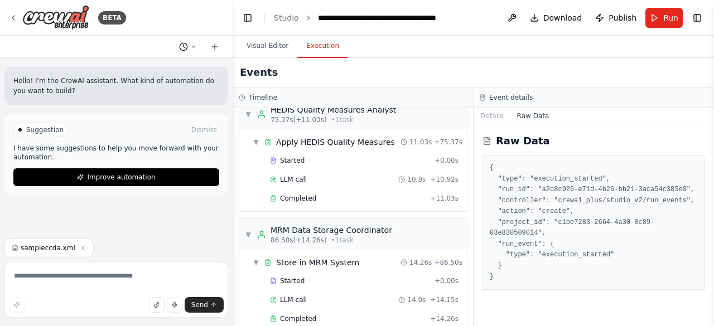
click at [195, 47] on icon at bounding box center [193, 47] width 7 height 7
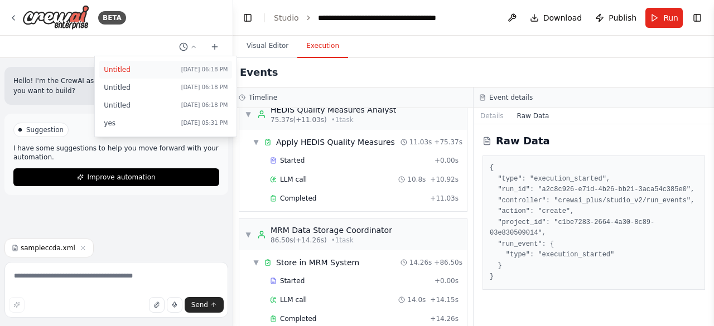
click at [122, 69] on span "Untitled" at bounding box center [140, 69] width 73 height 9
click at [122, 69] on div "Hello! I'm the CrewAI assistant. What kind of automation do you want to build?" at bounding box center [116, 86] width 224 height 38
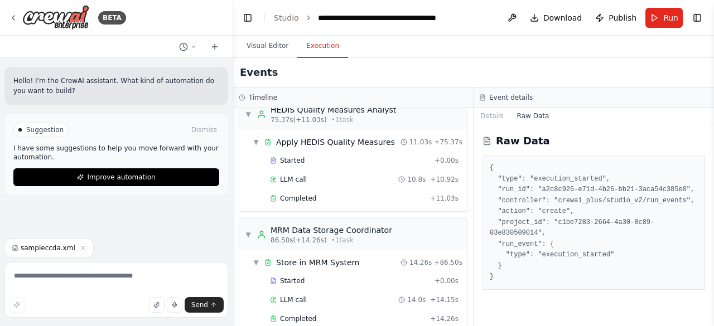
click at [162, 226] on div "Hello! I'm the CrewAI assistant. What kind of automation do you want to build? …" at bounding box center [116, 146] width 233 height 176
